Goal: Use online tool/utility: Utilize a website feature to perform a specific function

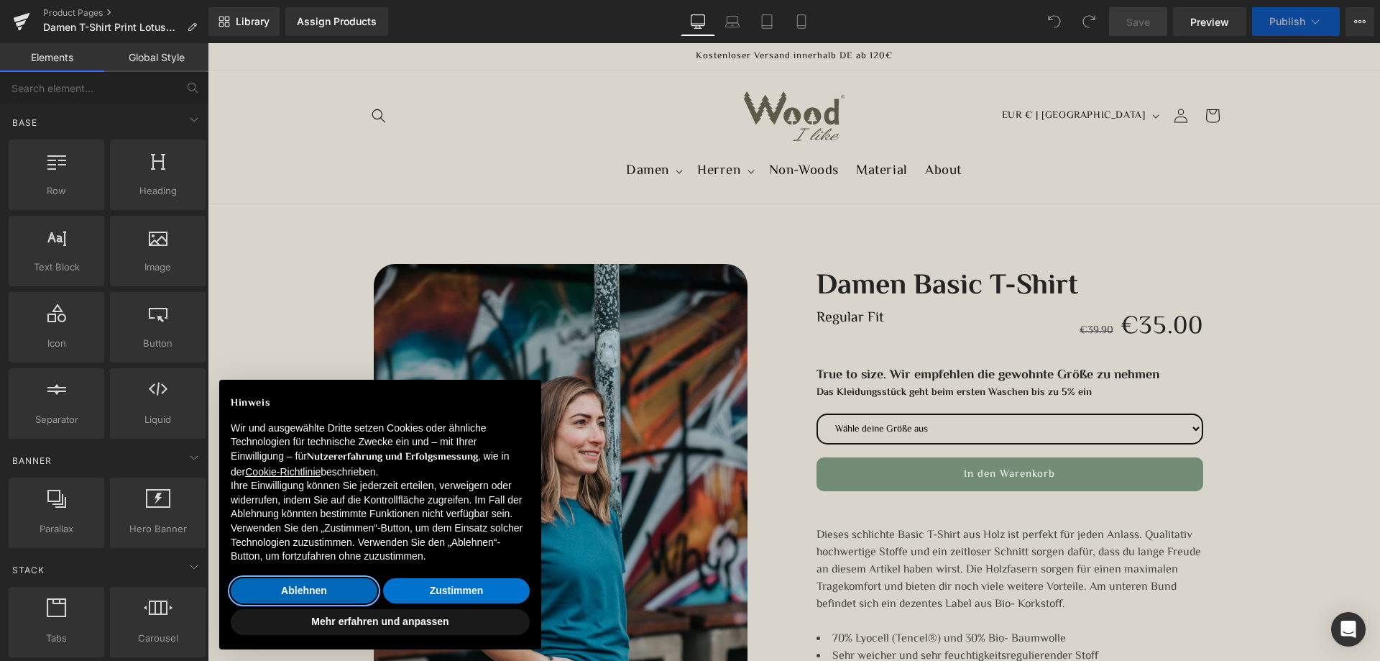
click at [357, 592] on button "Ablehnen" at bounding box center [304, 591] width 147 height 26
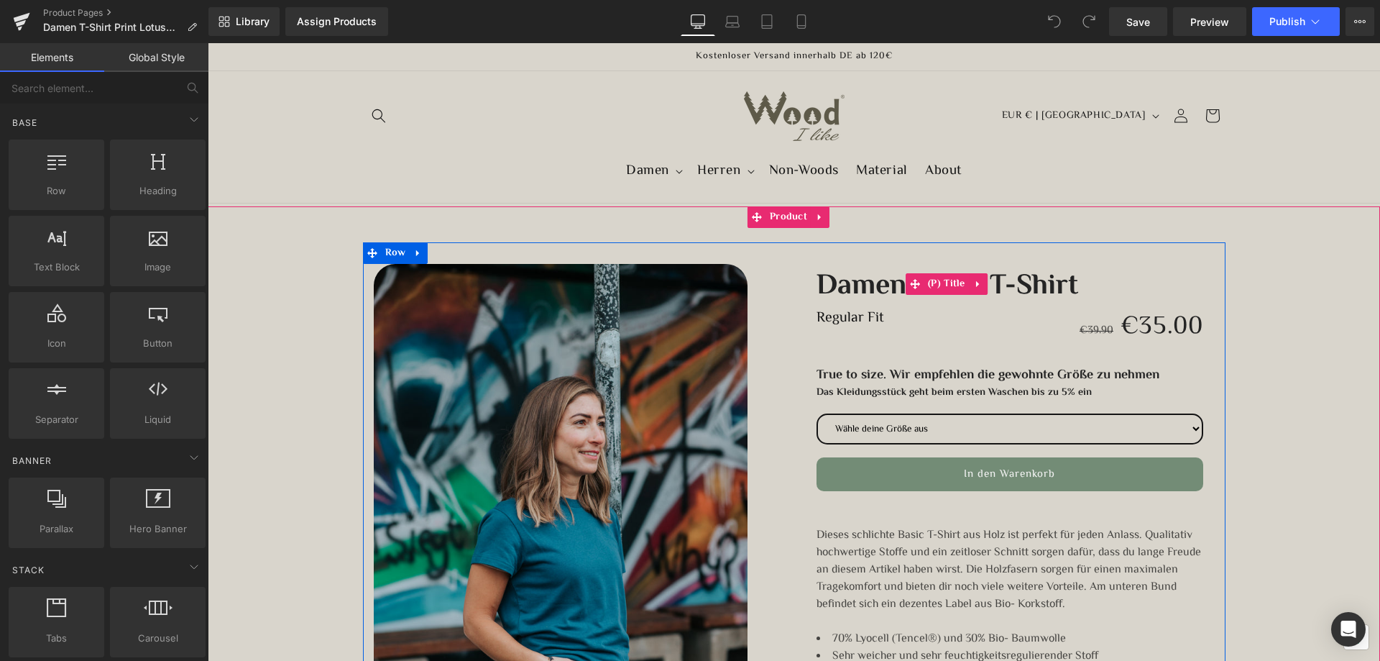
click at [1021, 275] on link "Damen Basic T-Shirt" at bounding box center [948, 284] width 262 height 40
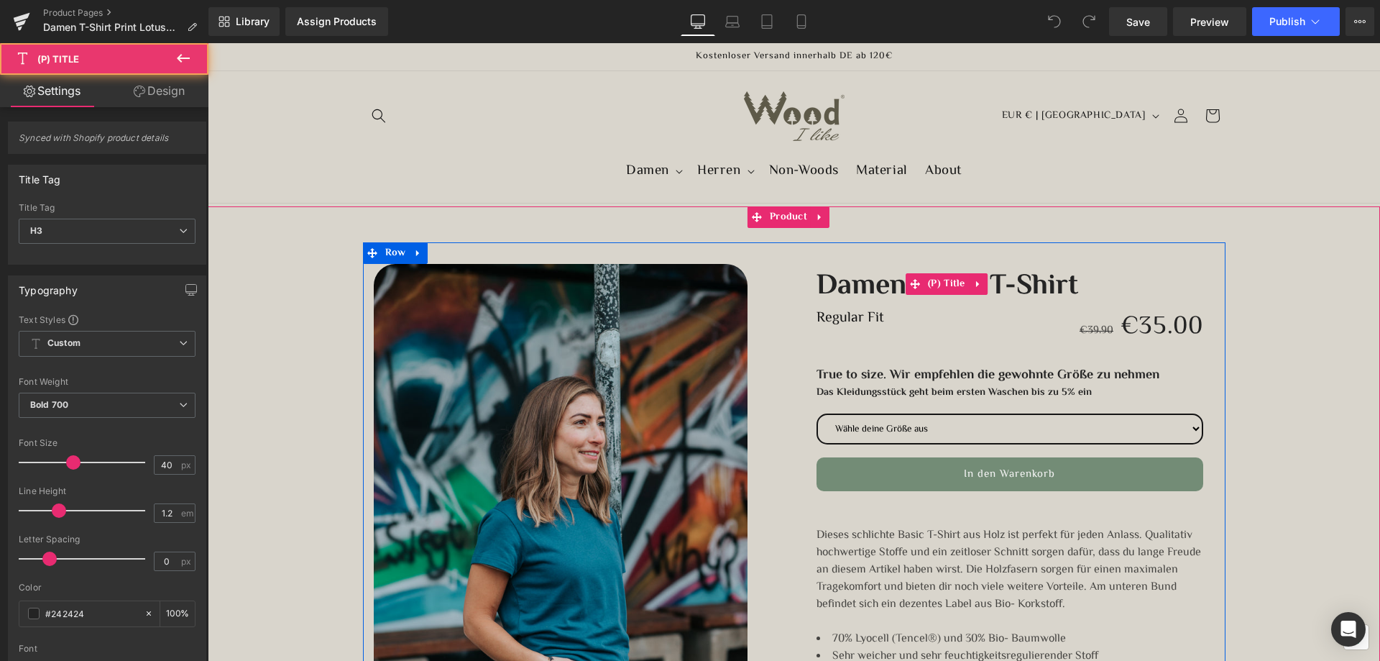
click at [1039, 286] on link "Damen Basic T-Shirt" at bounding box center [948, 284] width 262 height 40
click at [910, 288] on icon at bounding box center [915, 284] width 10 height 11
click at [874, 287] on link "Damen Basic T-Shirt" at bounding box center [948, 284] width 262 height 40
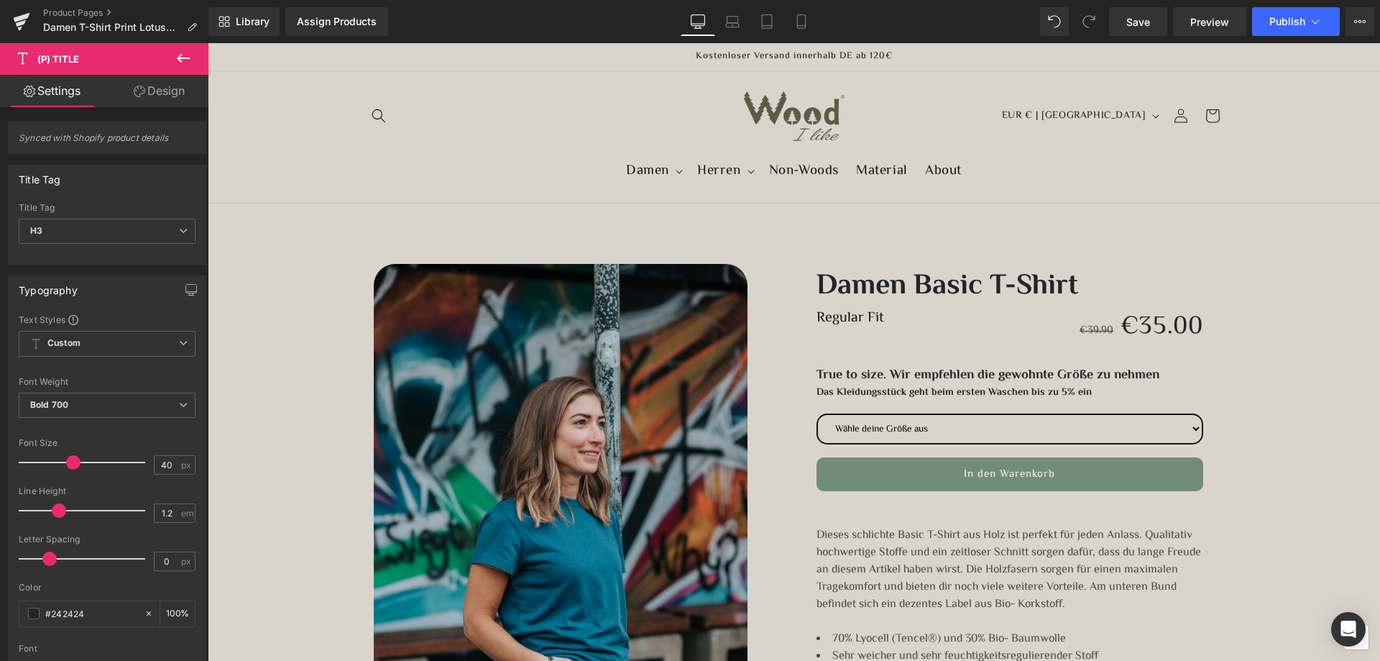
click at [152, 94] on link "Design" at bounding box center [159, 91] width 104 height 32
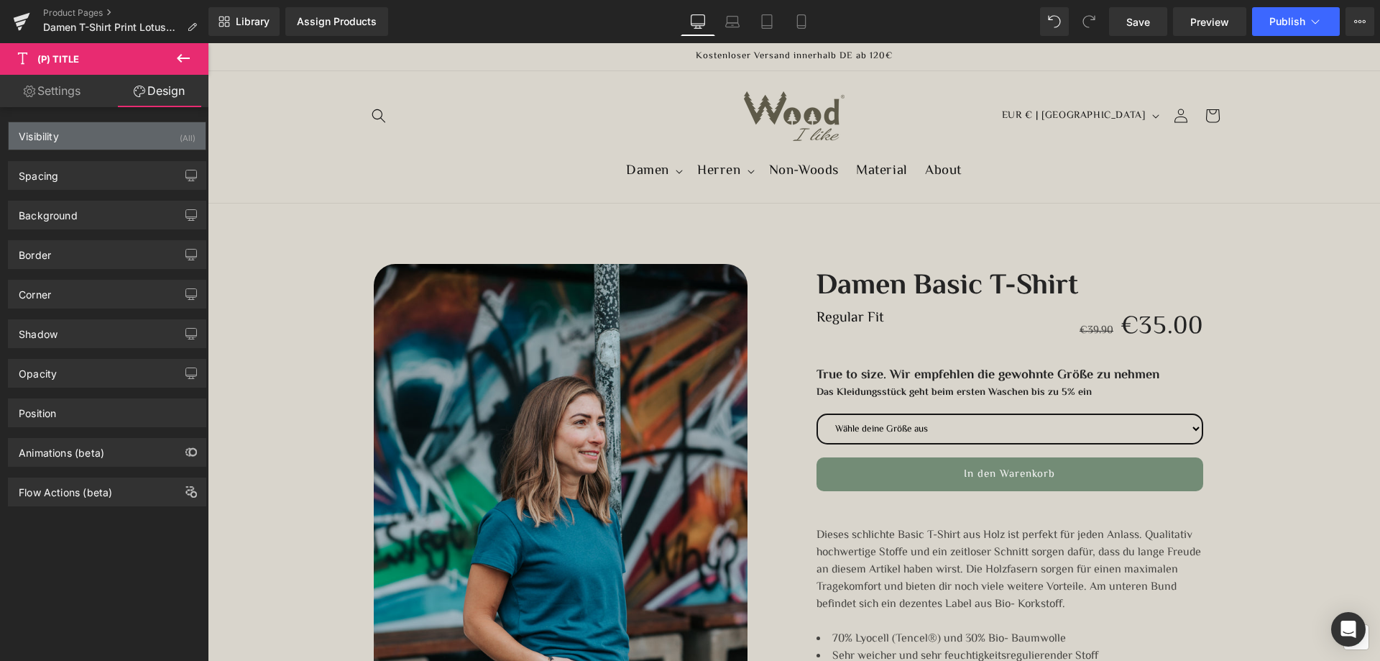
click at [50, 145] on div "Visibility (All)" at bounding box center [107, 135] width 197 height 27
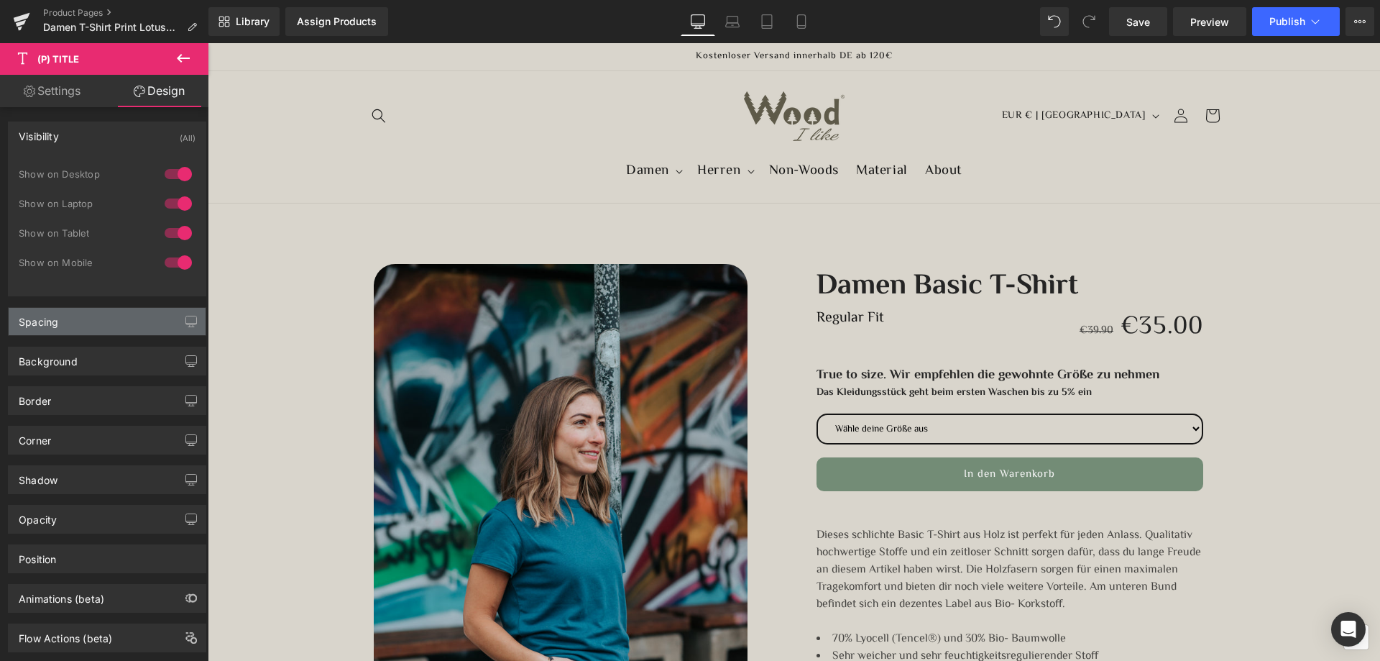
click at [36, 321] on div "Spacing" at bounding box center [39, 318] width 40 height 20
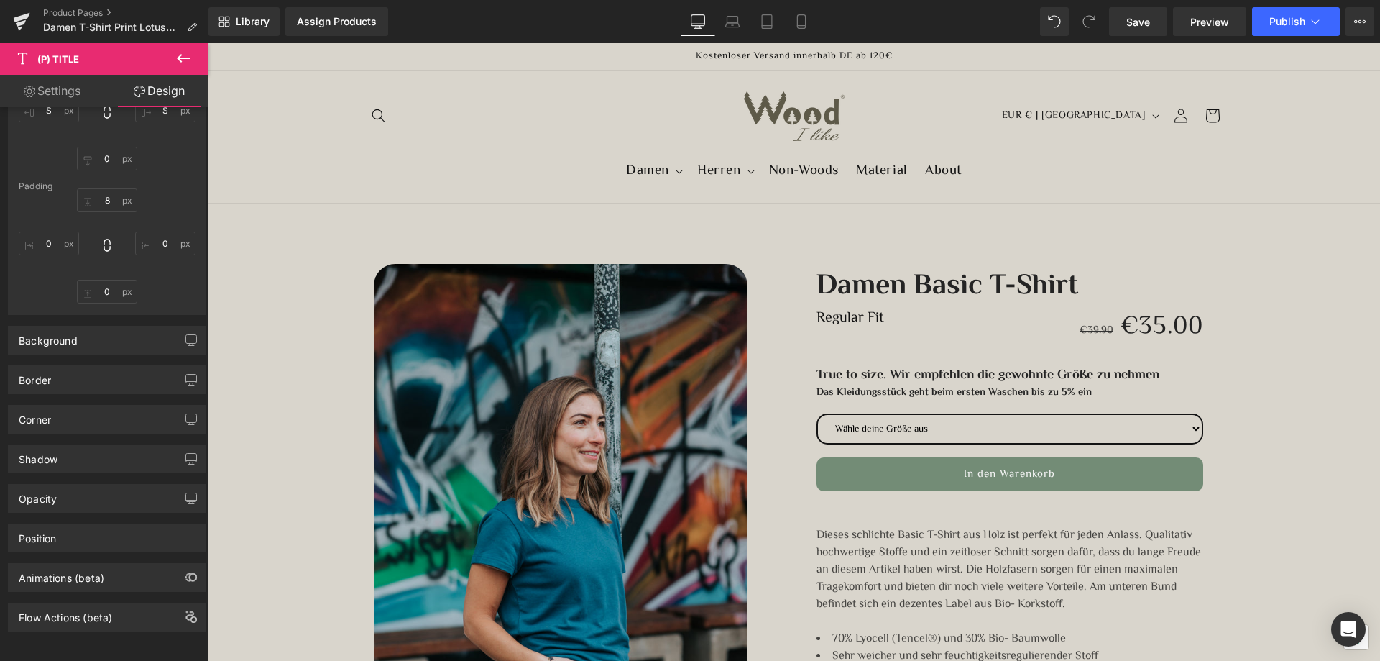
scroll to position [308, 0]
click at [37, 342] on div "Background" at bounding box center [107, 339] width 197 height 27
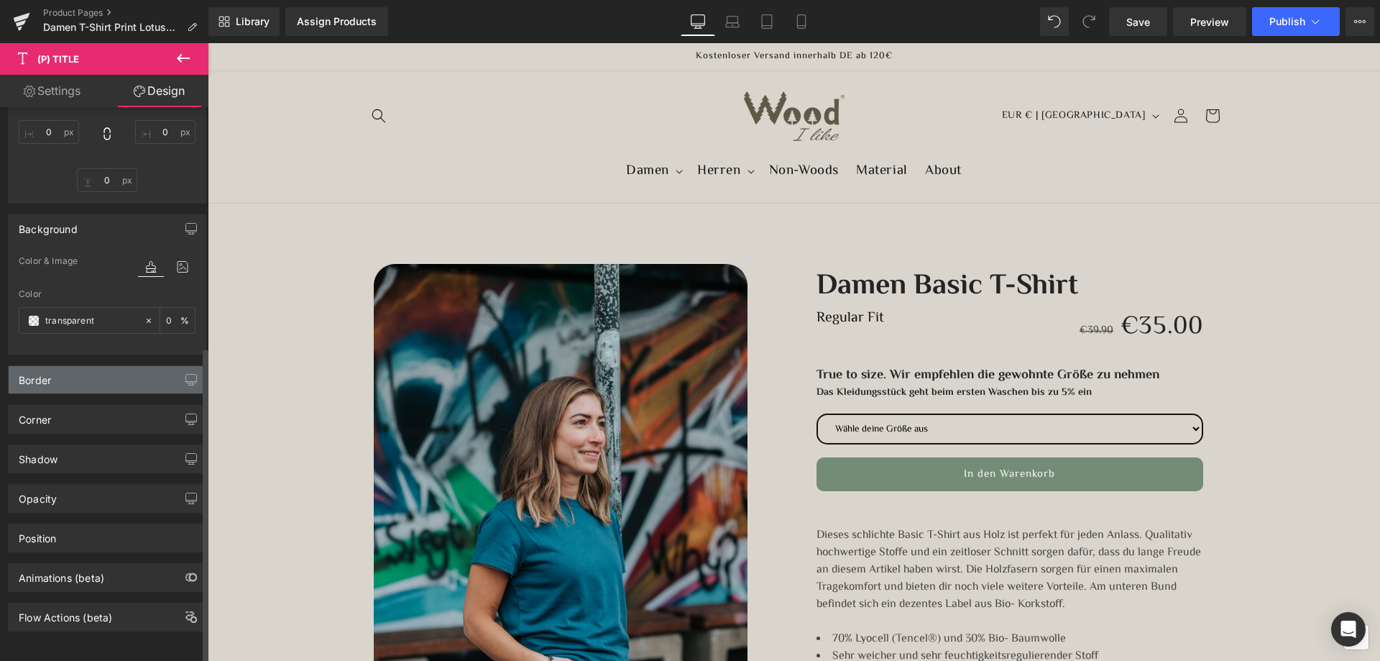
click at [39, 372] on div "Border" at bounding box center [35, 376] width 32 height 20
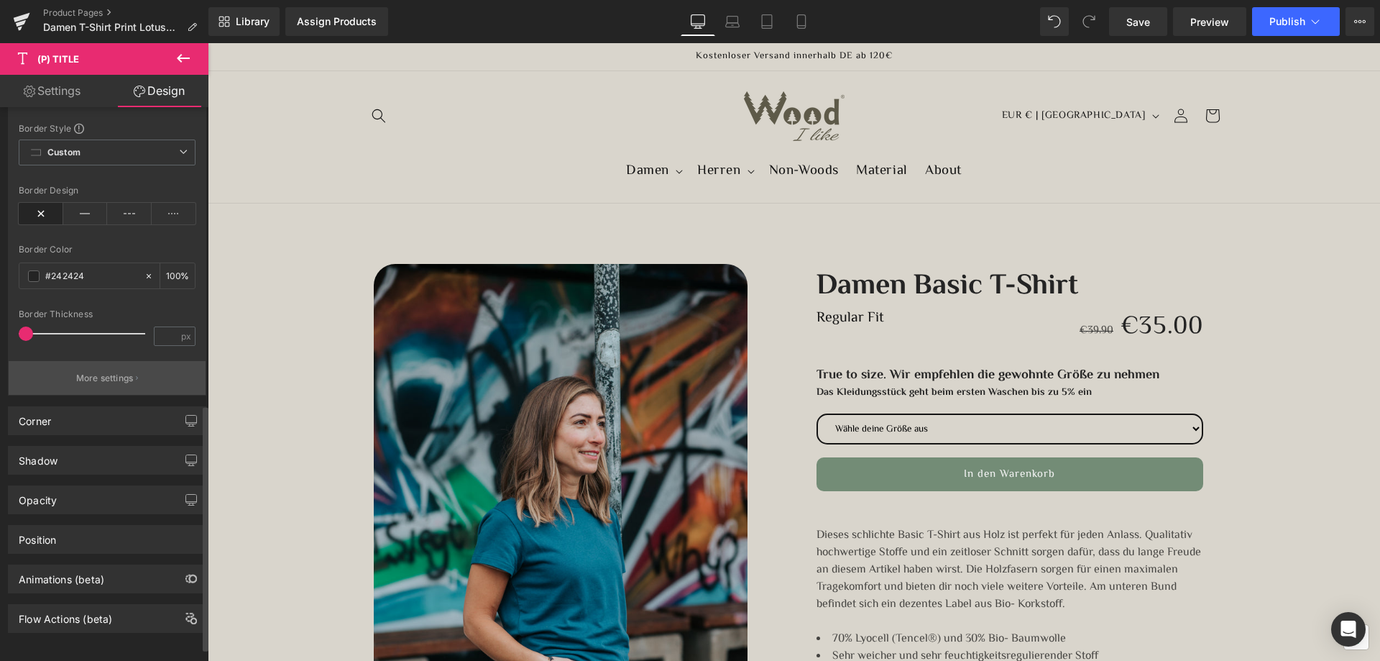
scroll to position [702, 0]
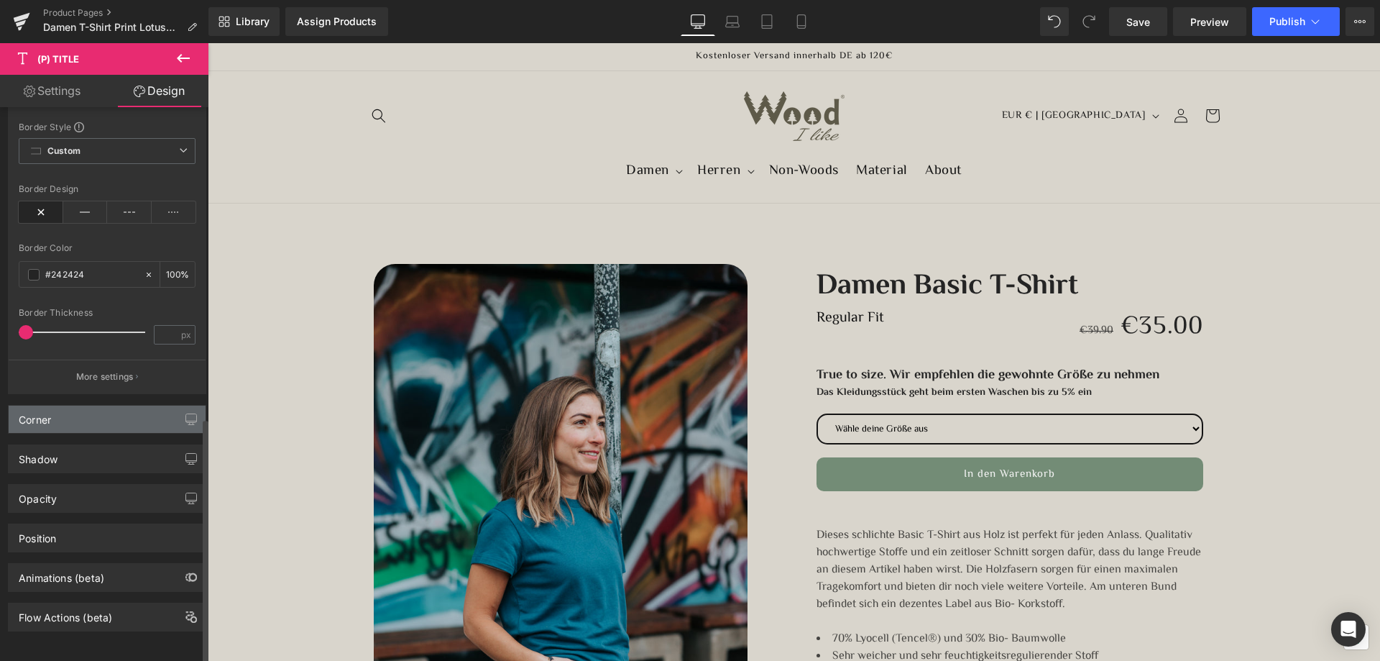
click at [37, 405] on div "Corner" at bounding box center [35, 415] width 32 height 20
click at [43, 445] on div "Shadow" at bounding box center [38, 455] width 39 height 20
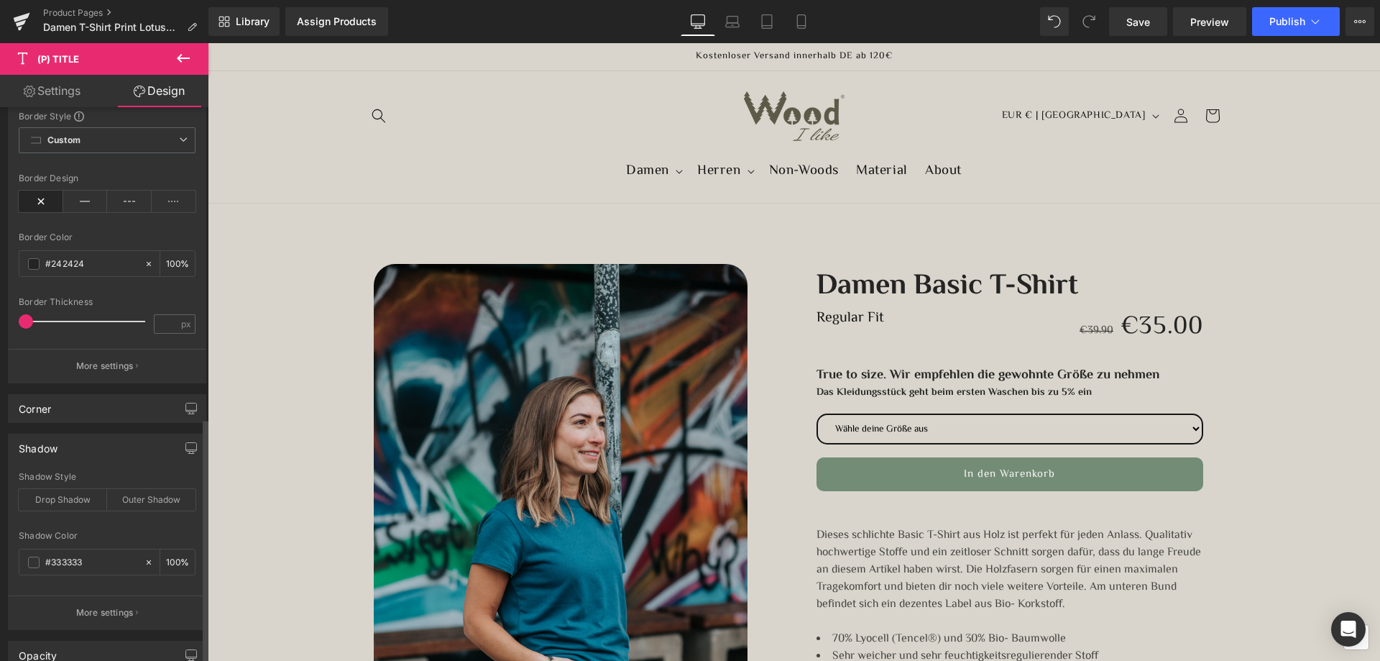
scroll to position [869, 0]
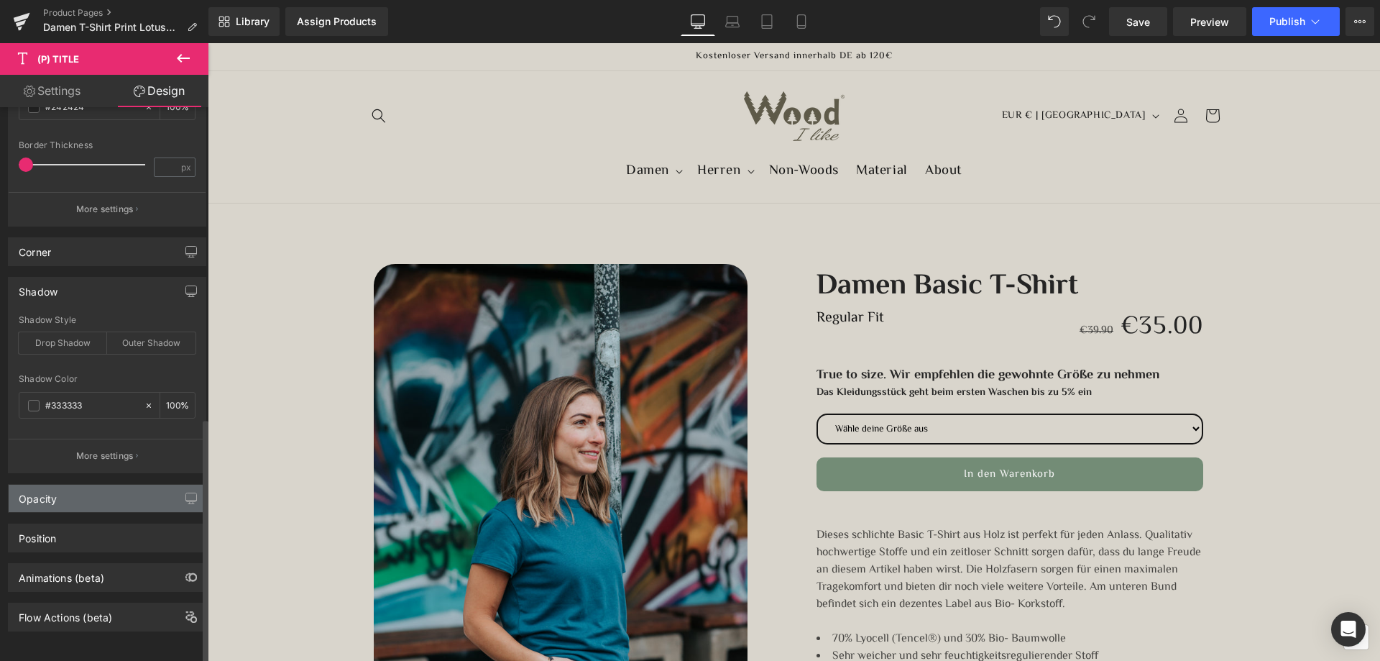
click at [40, 484] on div "Opacity" at bounding box center [38, 494] width 38 height 20
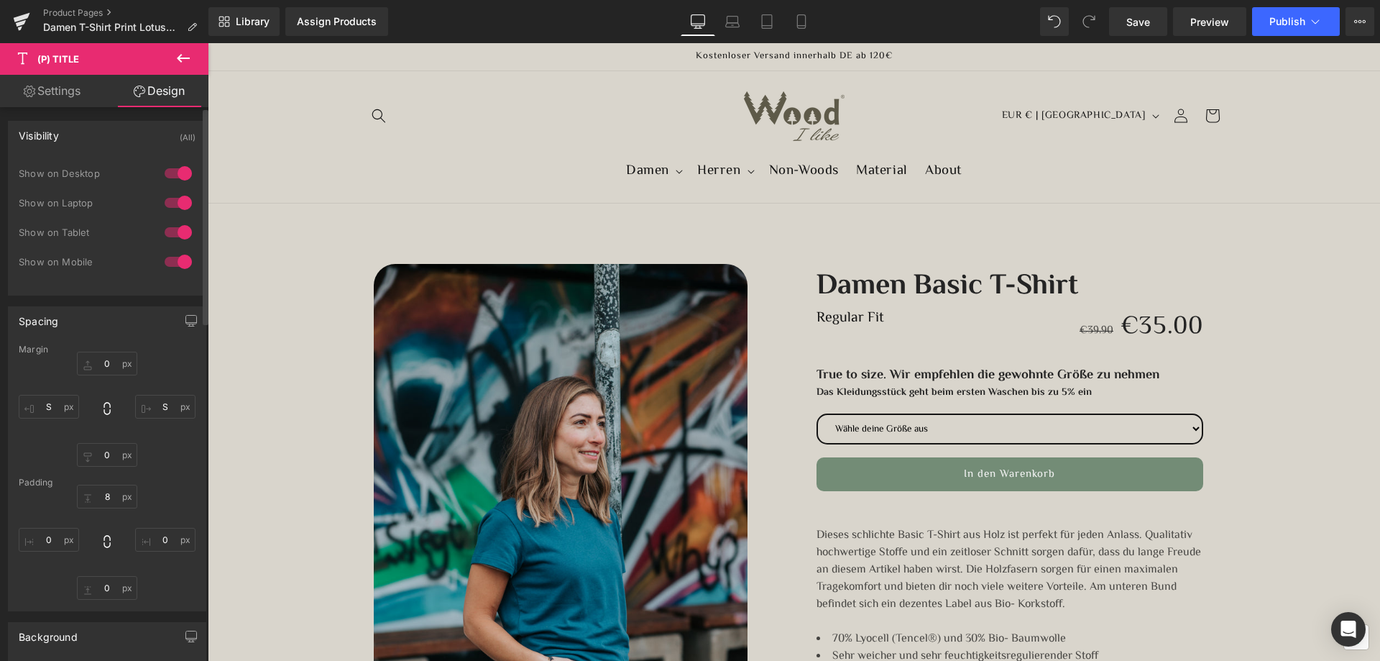
scroll to position [0, 0]
click at [42, 96] on link "Settings" at bounding box center [52, 91] width 104 height 32
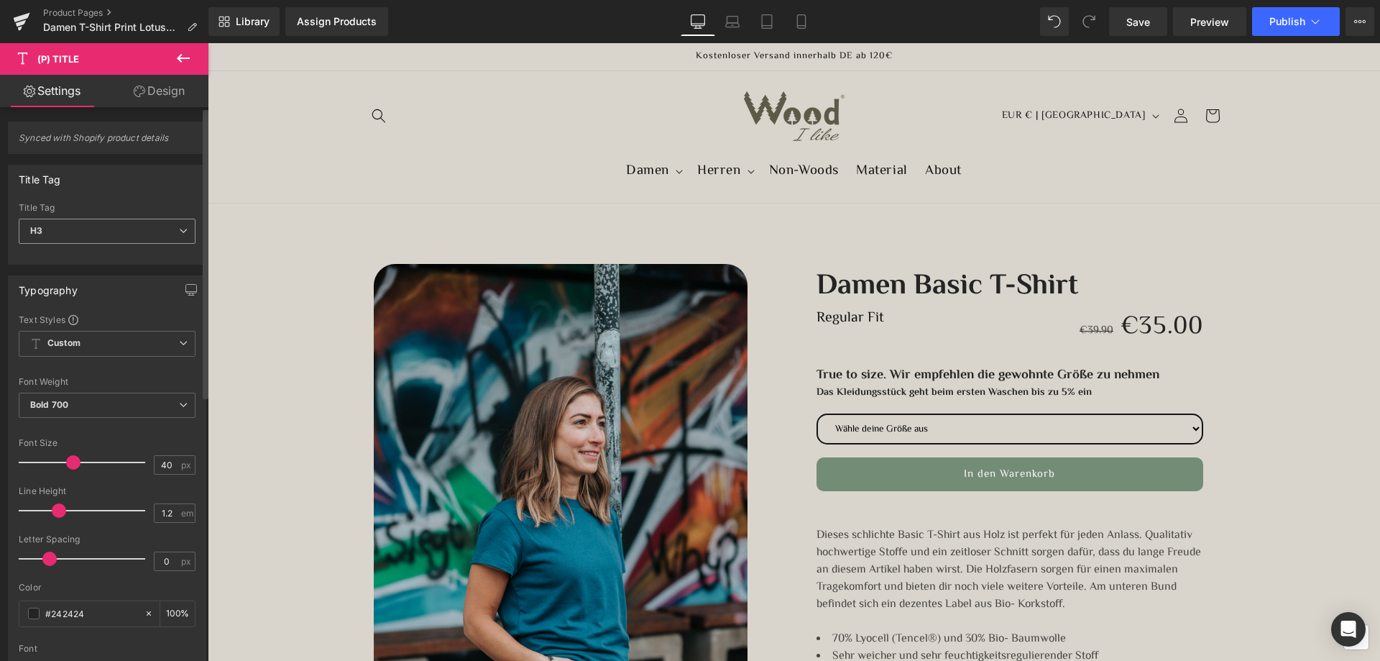
click at [70, 225] on span "H3" at bounding box center [107, 231] width 177 height 25
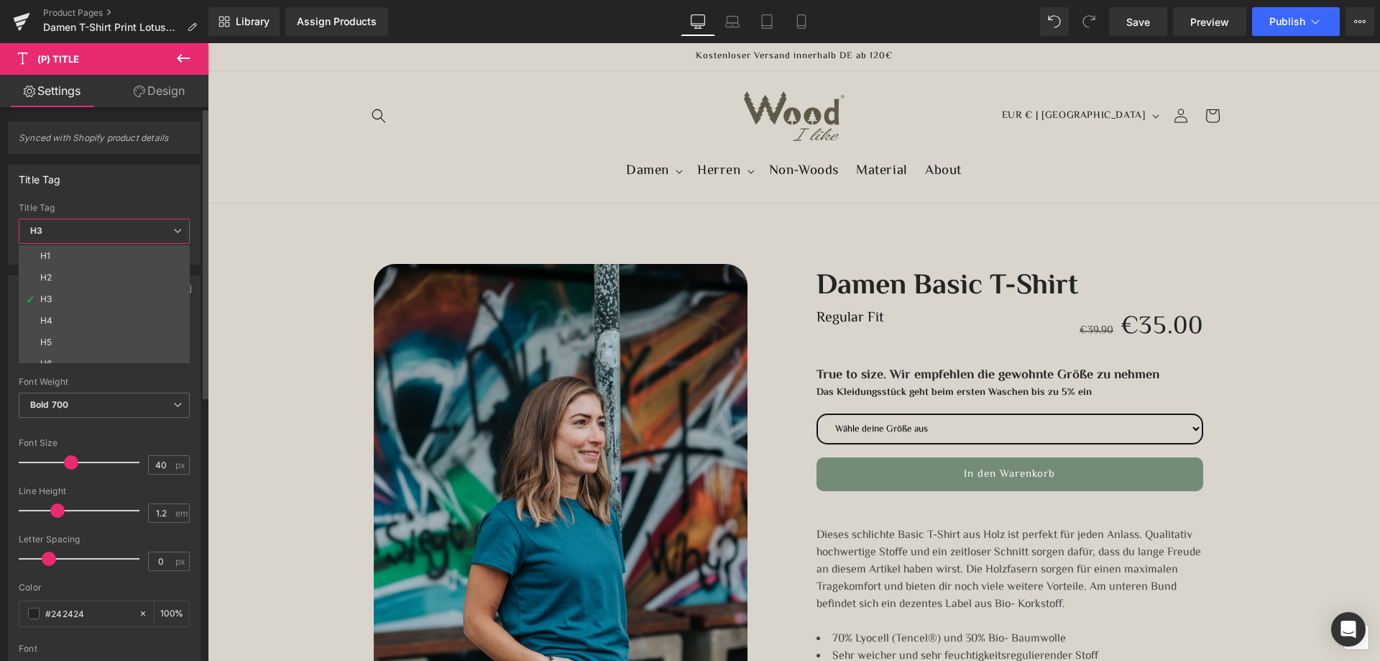
click at [70, 225] on span "H3" at bounding box center [104, 231] width 171 height 25
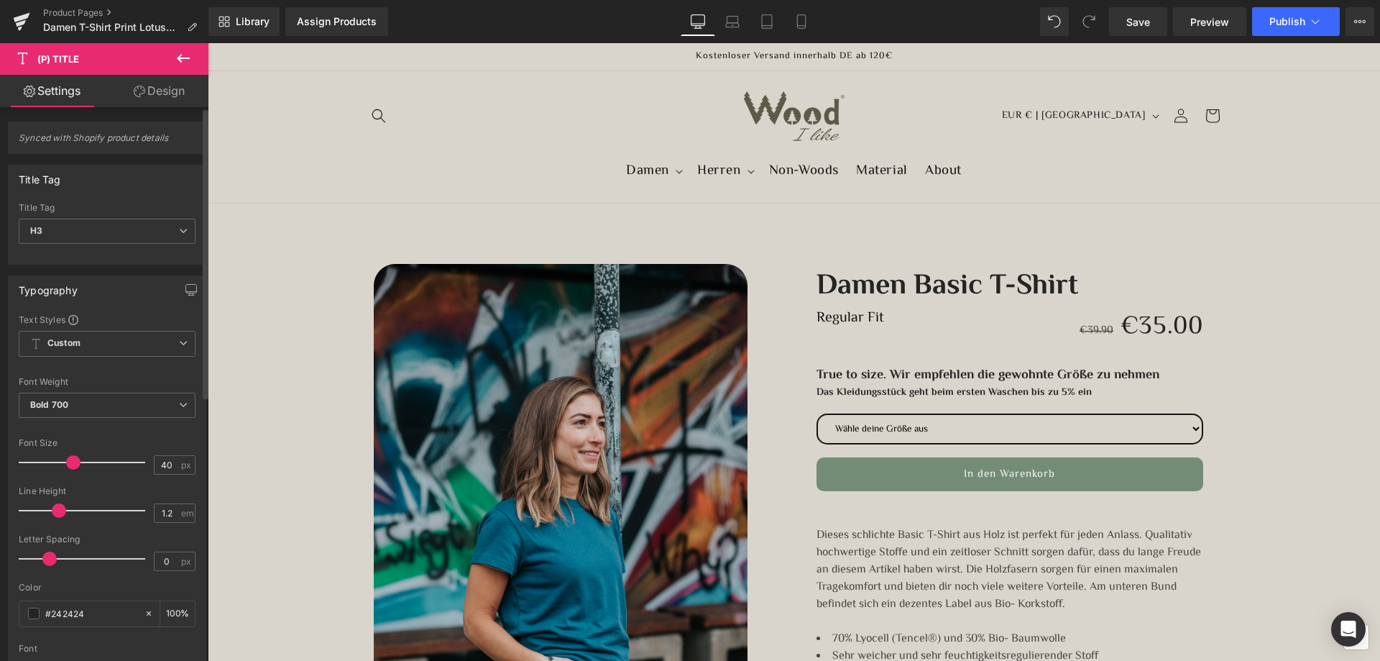
scroll to position [72, 0]
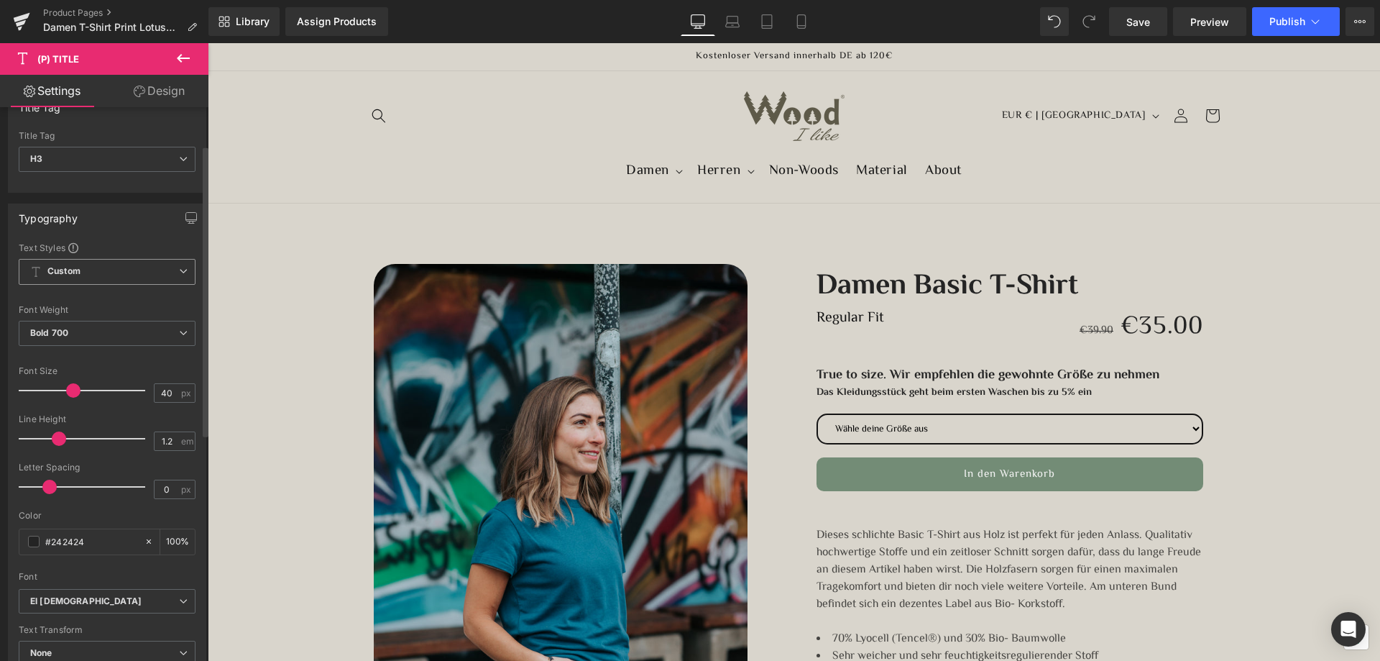
click at [96, 272] on span "Custom" at bounding box center [107, 272] width 177 height 26
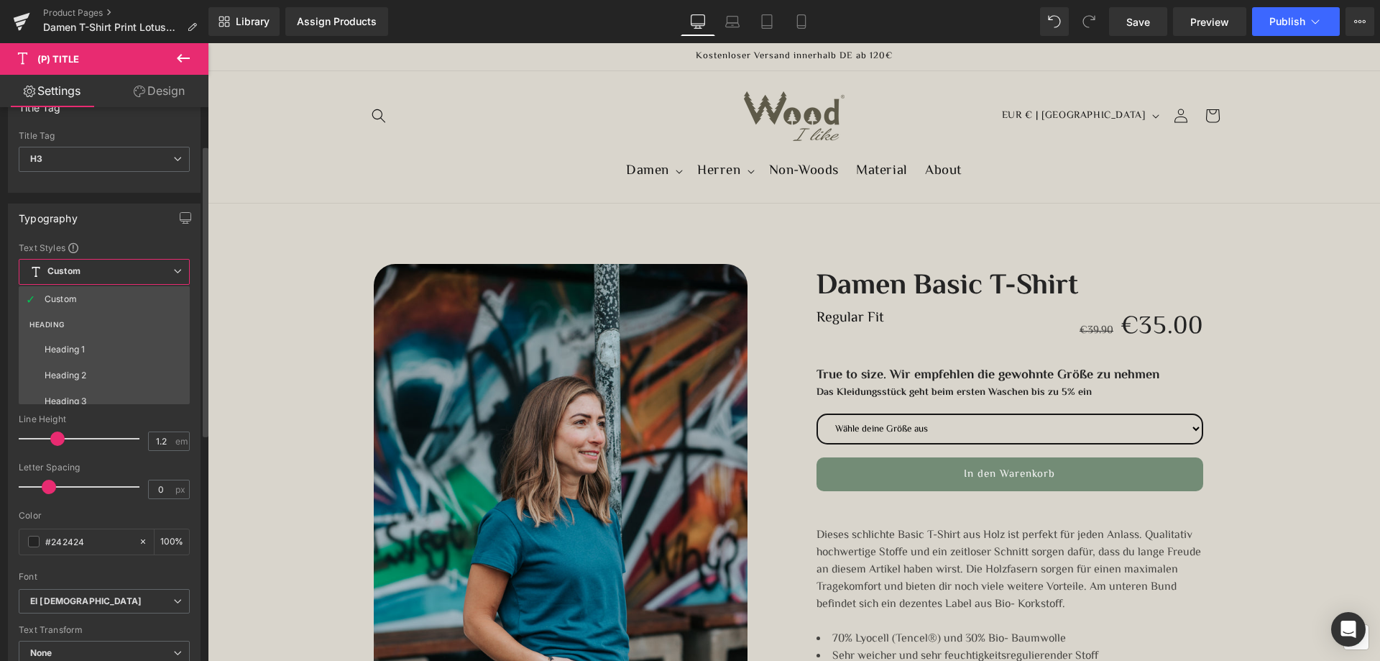
click at [96, 272] on span "Custom" at bounding box center [104, 272] width 171 height 26
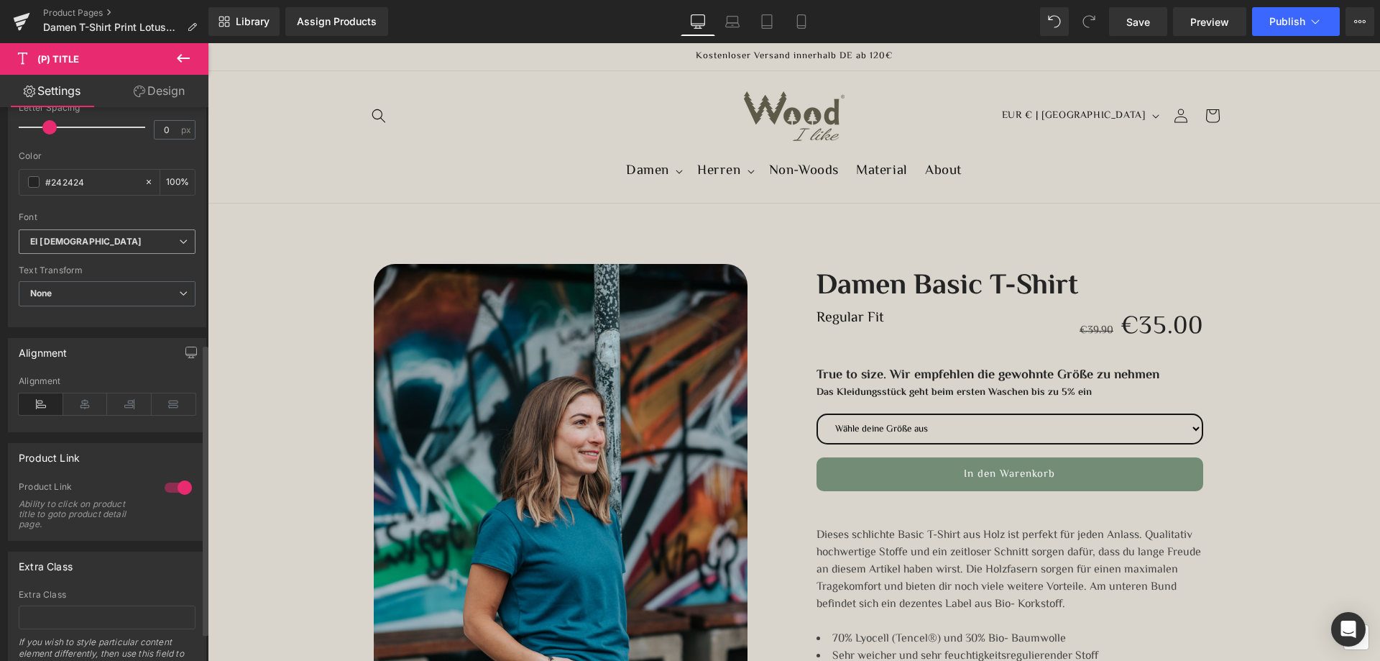
scroll to position [503, 0]
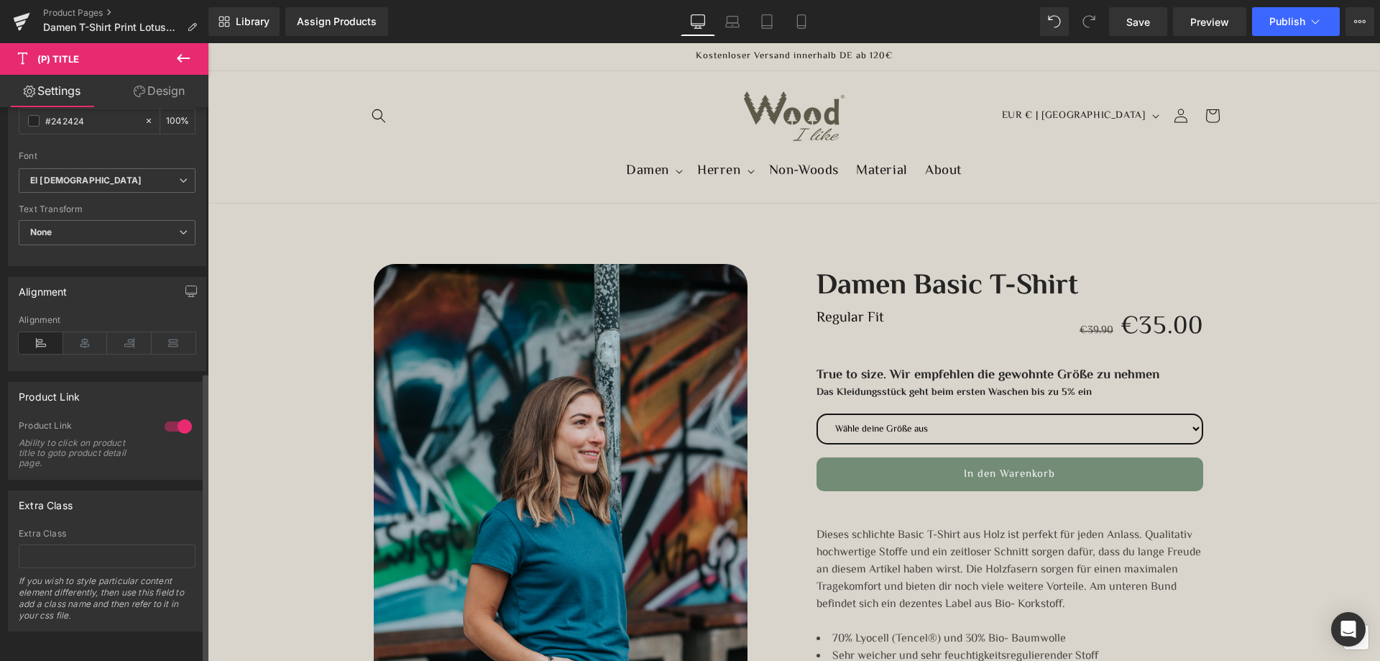
click at [70, 448] on div "Ability to click on product title to goto product detail page." at bounding box center [83, 453] width 129 height 30
click at [76, 420] on div "Product Link" at bounding box center [85, 427] width 132 height 15
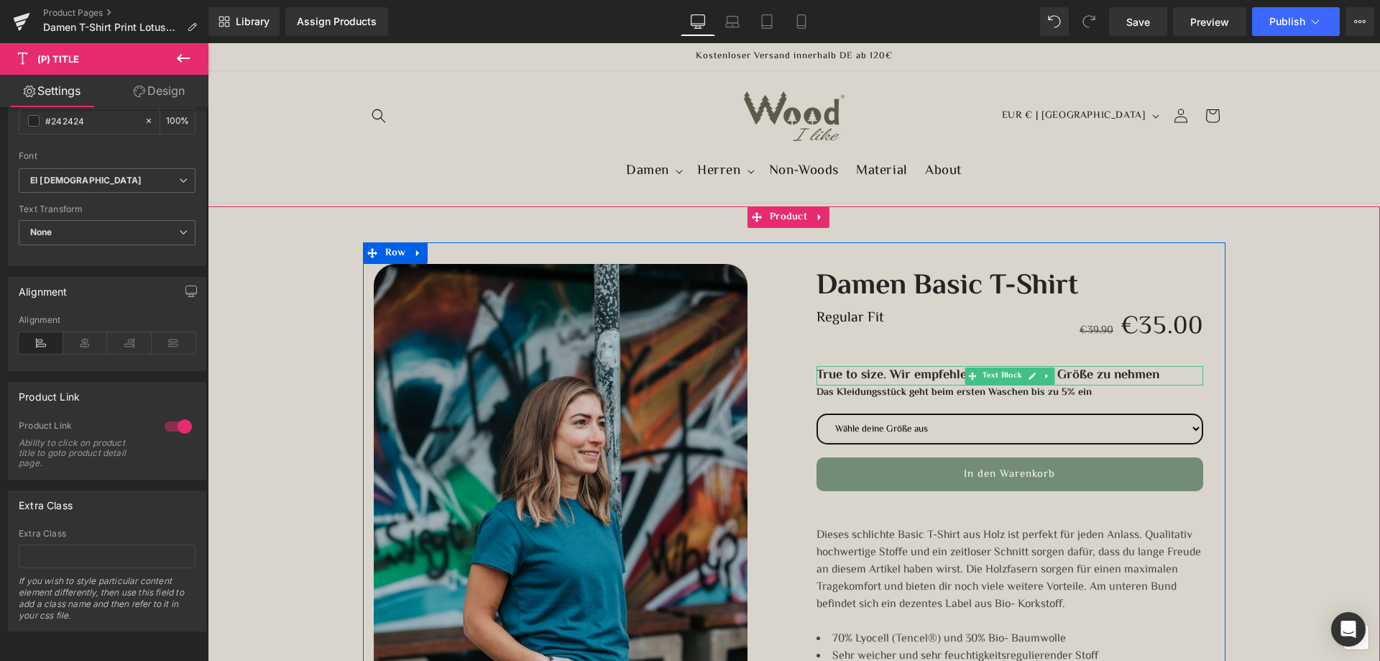
click at [865, 372] on span "True to size. Wir empfehlen die gewohnte Größe zu nehmen" at bounding box center [988, 375] width 343 height 20
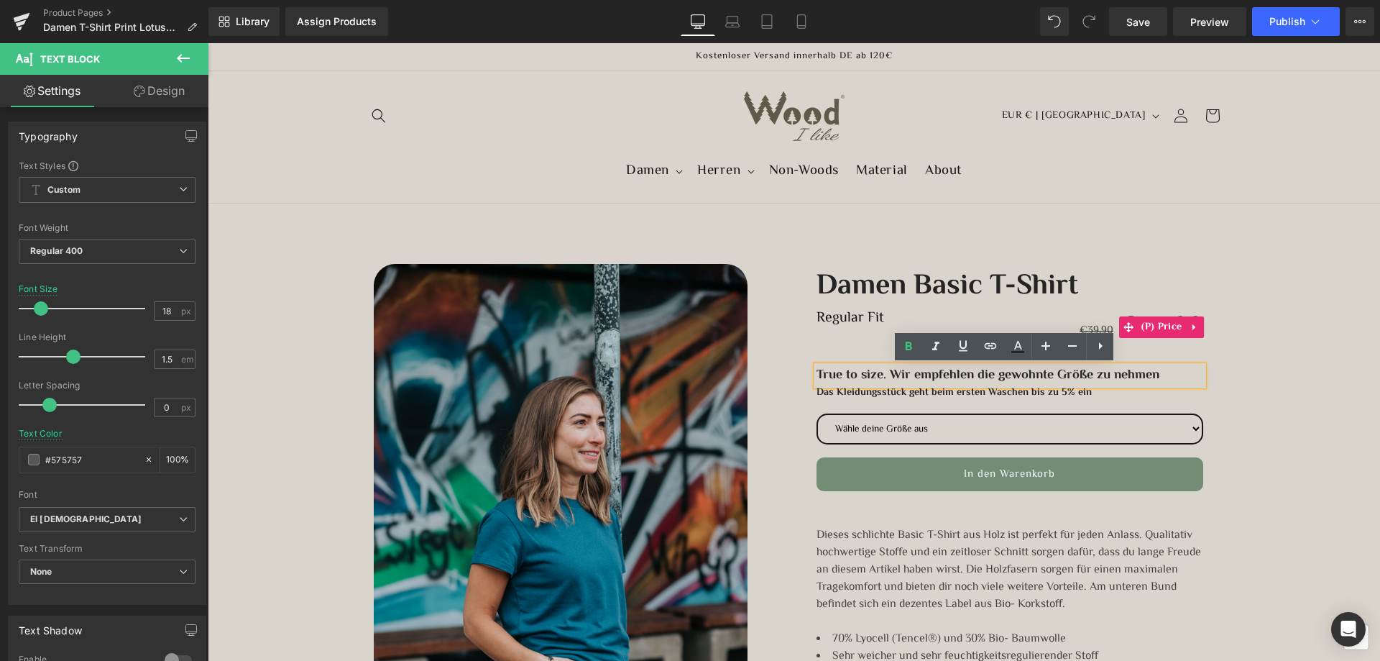
drag, startPoint x: 852, startPoint y: 309, endPoint x: 850, endPoint y: 319, distance: 10.2
click at [852, 309] on div "€39.90 €35.00" at bounding box center [1010, 326] width 387 height 45
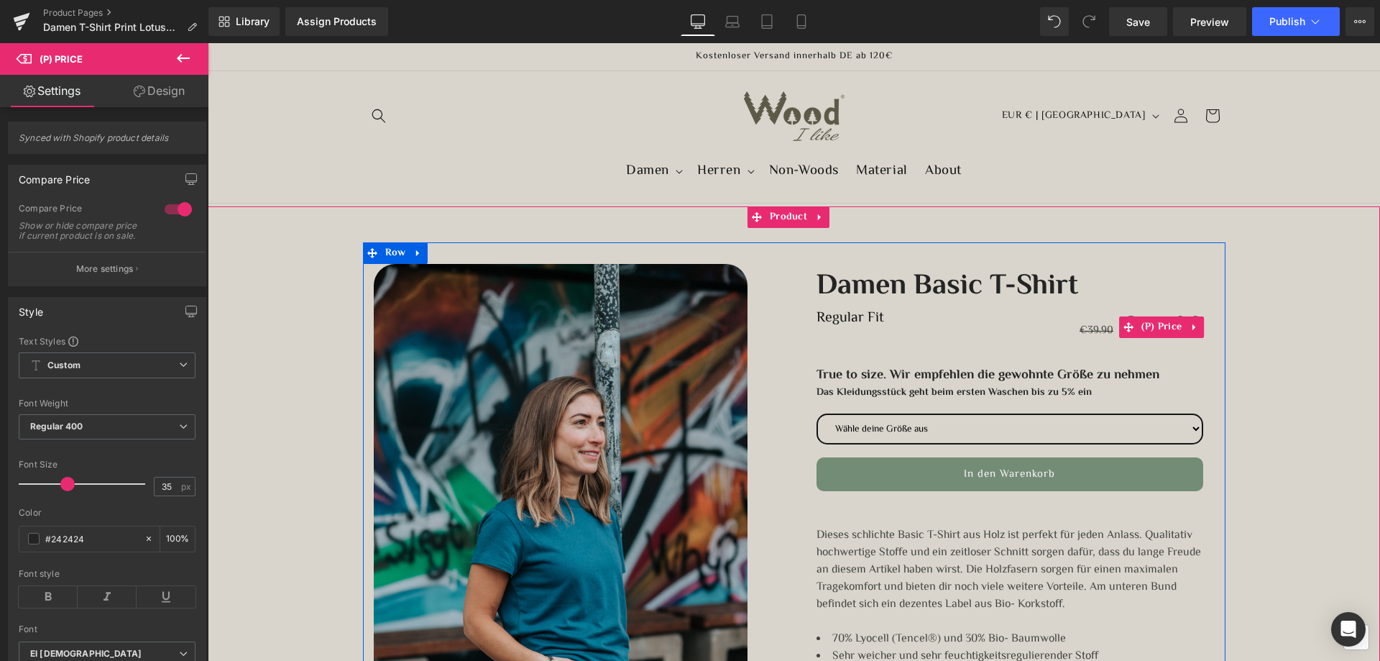
click at [837, 318] on div "€39.90 €35.00" at bounding box center [1010, 326] width 387 height 45
click at [834, 285] on link "Damen Basic T-Shirt" at bounding box center [948, 284] width 262 height 40
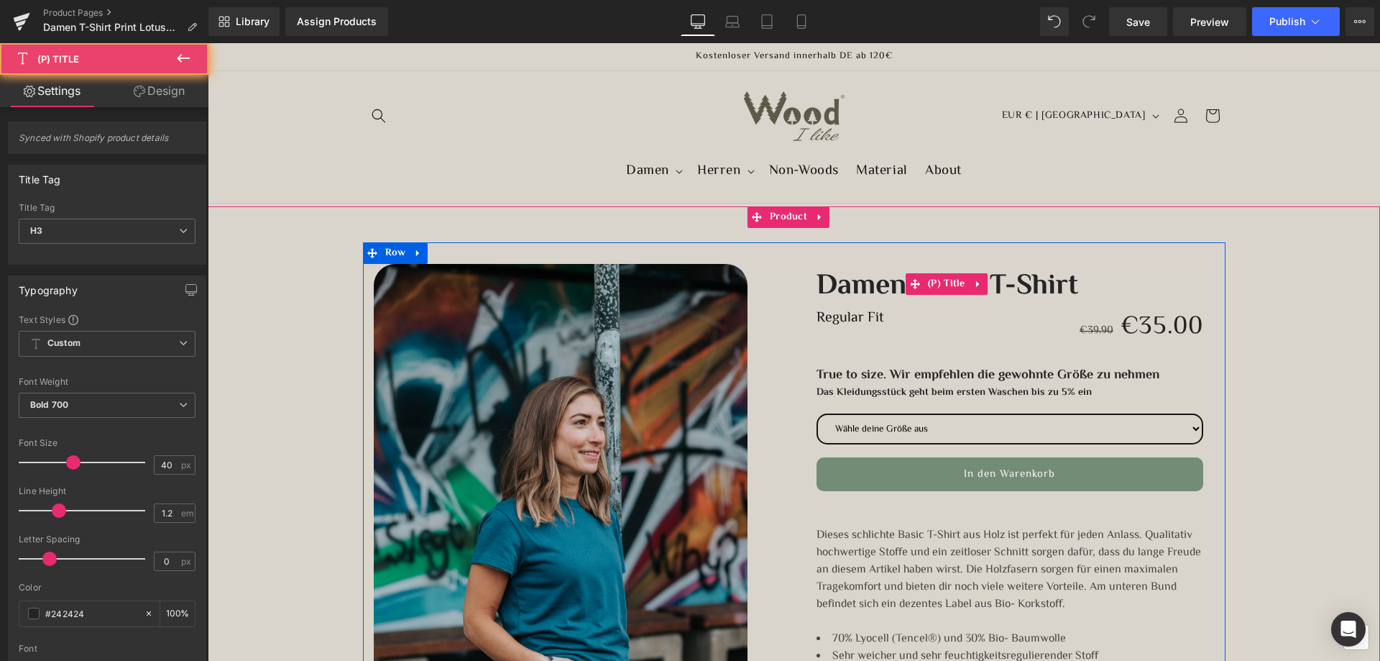
click at [834, 285] on link "Damen Basic T-Shirt" at bounding box center [948, 284] width 262 height 40
click at [946, 277] on span "(P) Title" at bounding box center [946, 284] width 45 height 22
click at [975, 282] on icon at bounding box center [978, 284] width 10 height 11
click at [909, 282] on link "(P) Title" at bounding box center [937, 284] width 63 height 22
click at [865, 289] on link "Damen Basic T-Shirt" at bounding box center [948, 284] width 262 height 40
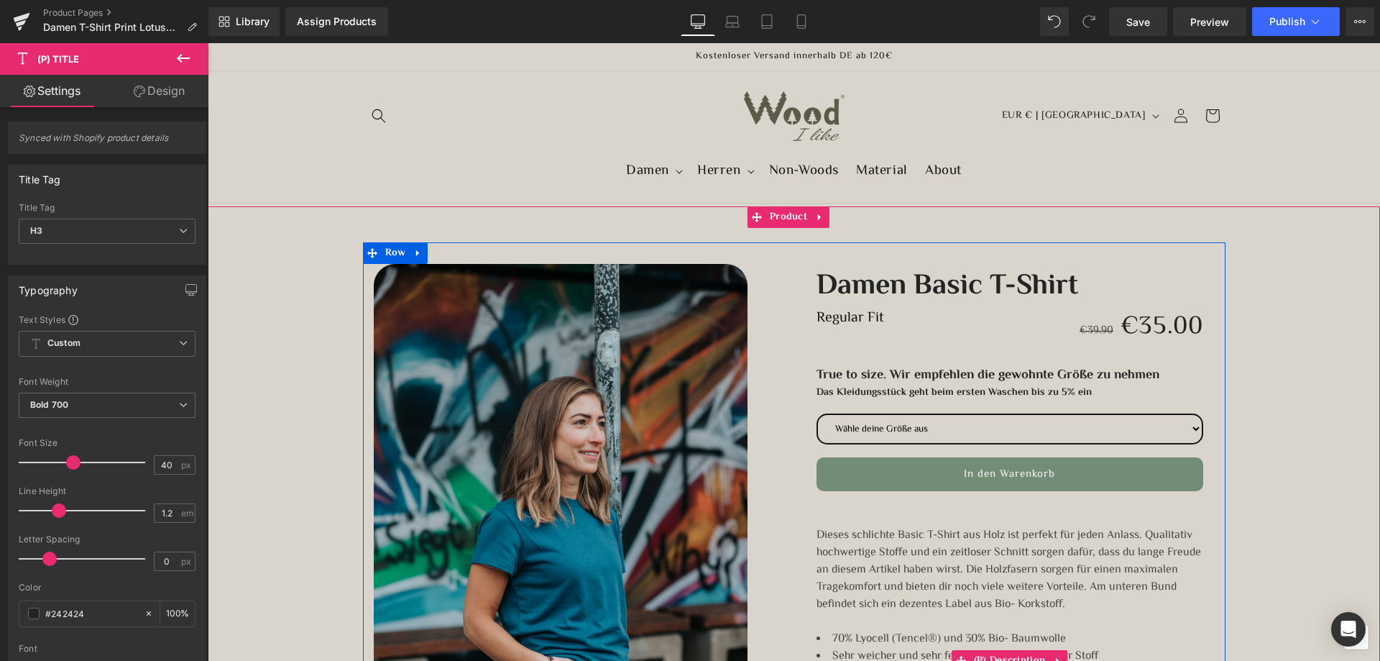
click at [955, 537] on span "Dieses schlichte Basic T-Shirt aus Holz ist perfekt für jeden Anlass. Qualitati…" at bounding box center [1009, 569] width 385 height 87
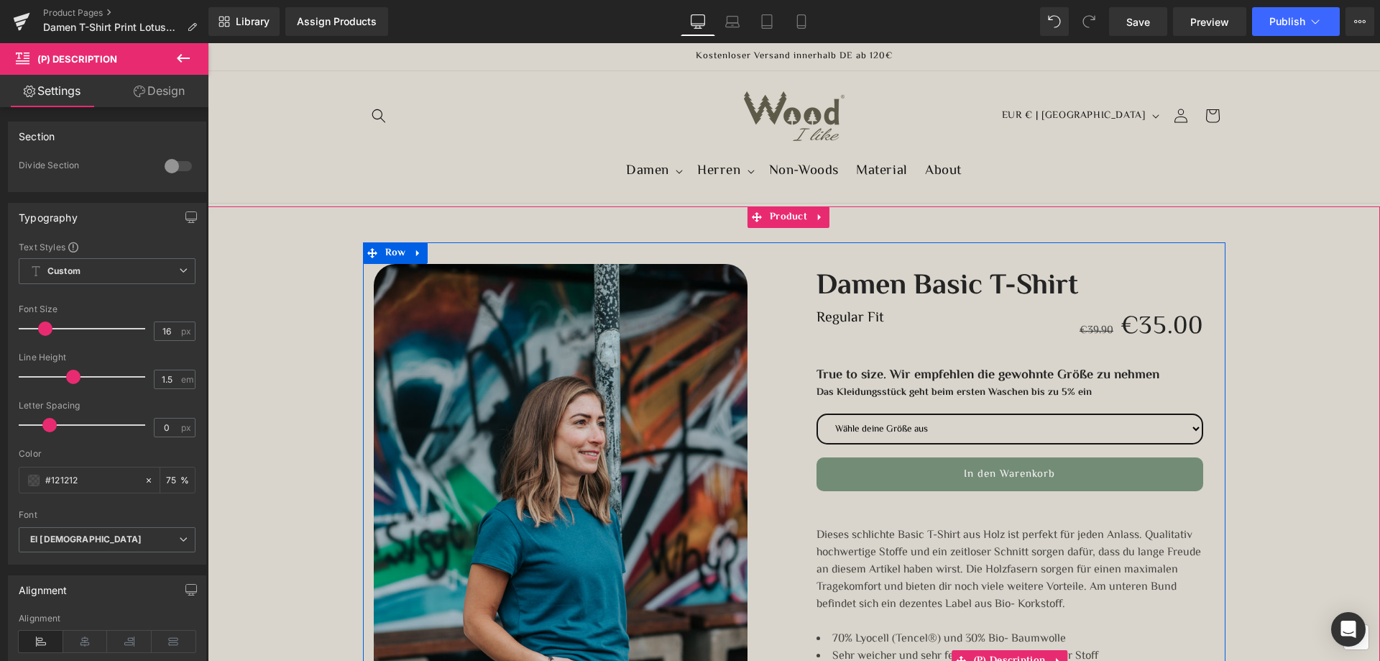
click at [942, 538] on span "Dieses schlichte Basic T-Shirt aus Holz ist perfekt für jeden Anlass. Qualitati…" at bounding box center [1009, 569] width 385 height 87
click at [949, 533] on span "Dieses schlichte Basic T-Shirt aus Holz ist perfekt für jeden Anlass. Qualitati…" at bounding box center [1009, 569] width 385 height 87
click at [920, 546] on span "Dieses schlichte Basic T-Shirt aus Holz ist perfekt für jeden Anlass. Qualitati…" at bounding box center [1009, 569] width 385 height 87
click at [867, 564] on span "Dieses schlichte Basic T-Shirt aus Holz ist perfekt für jeden Anlass. Qualitati…" at bounding box center [1009, 569] width 385 height 87
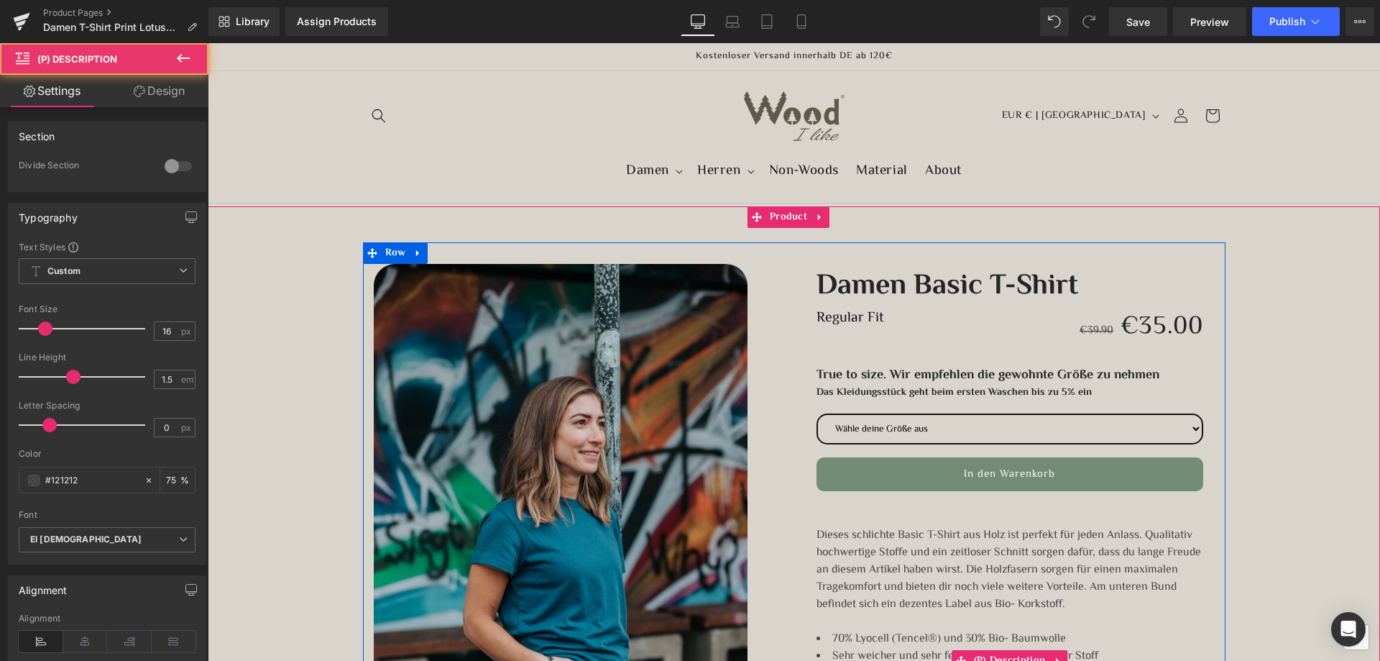
click at [839, 537] on span "Dieses schlichte Basic T-Shirt aus Holz ist perfekt für jeden Anlass. Qualitati…" at bounding box center [1009, 569] width 385 height 87
